Goal: Task Accomplishment & Management: Complete application form

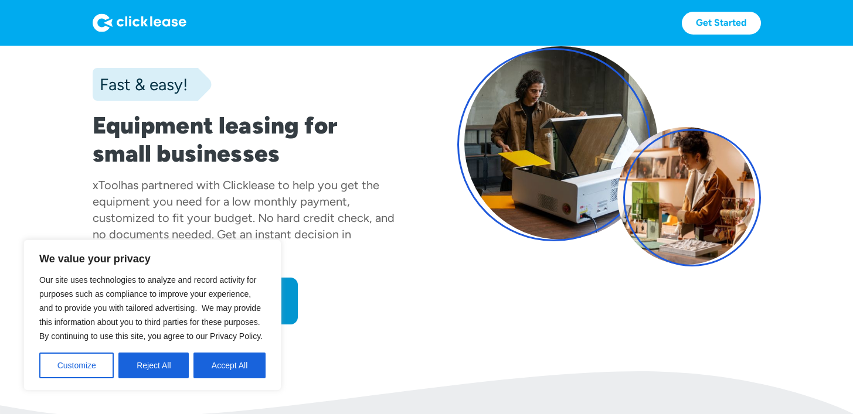
scroll to position [94, 0]
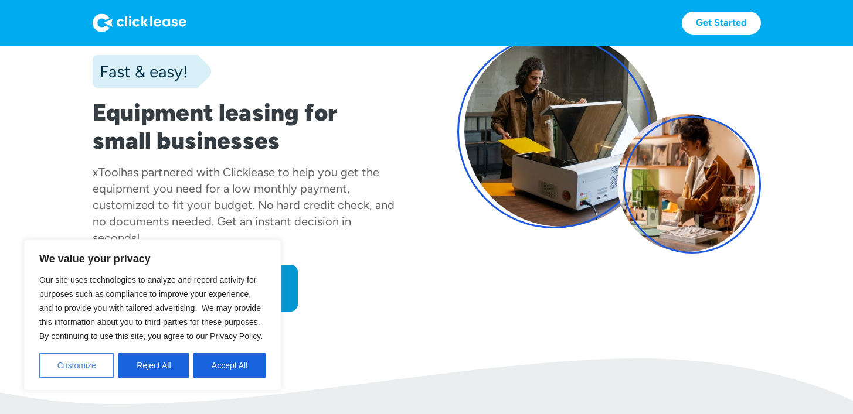
click at [77, 364] on button "Customize" at bounding box center [76, 366] width 74 height 26
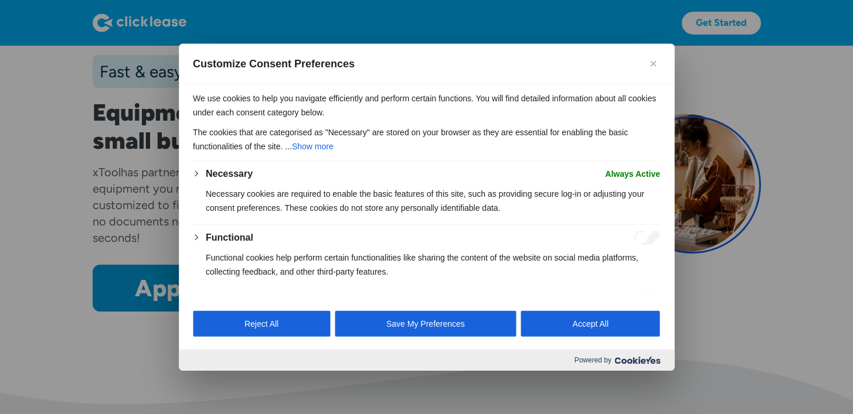
click at [656, 60] on button "Close" at bounding box center [653, 63] width 14 height 14
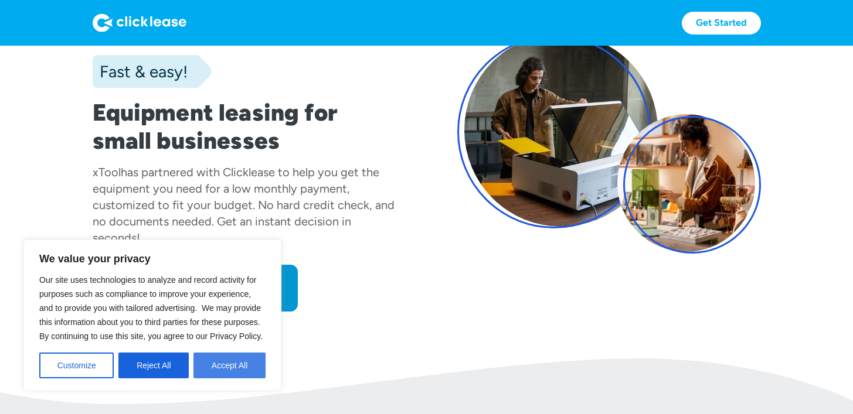
click at [236, 361] on button "Accept All" at bounding box center [229, 366] width 72 height 26
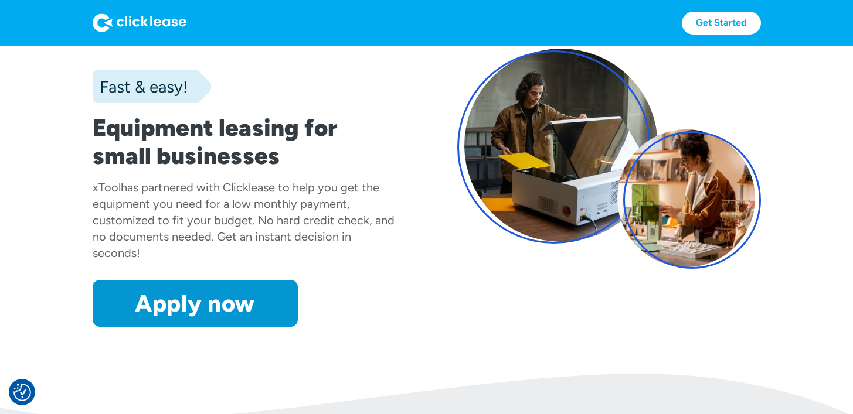
scroll to position [81, 0]
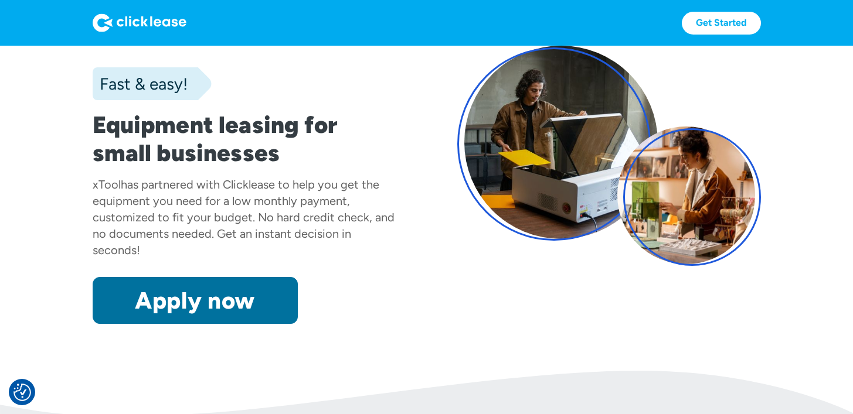
click at [203, 301] on link "Apply now" at bounding box center [195, 300] width 205 height 47
